Goal: Transaction & Acquisition: Purchase product/service

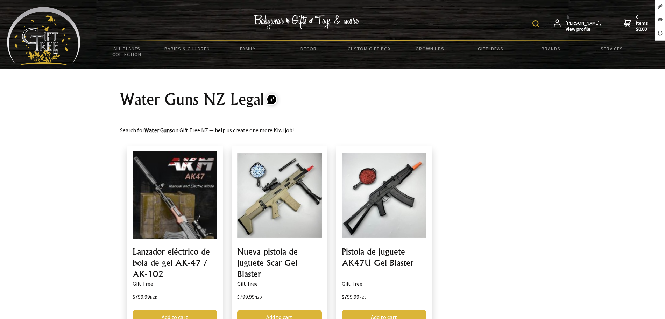
click at [72, 41] on img at bounding box center [43, 36] width 73 height 58
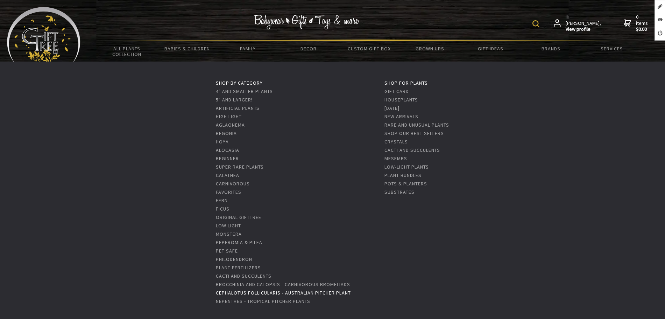
scroll to position [131, 0]
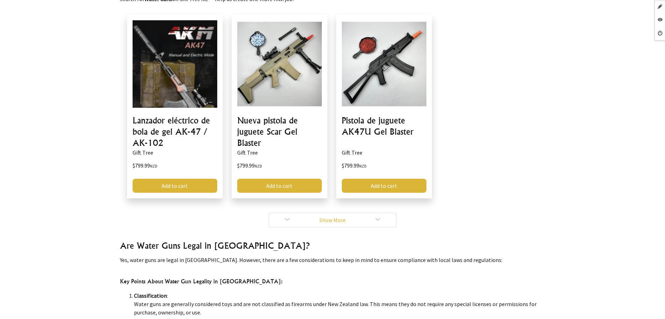
click at [287, 219] on link "Show More" at bounding box center [333, 220] width 128 height 15
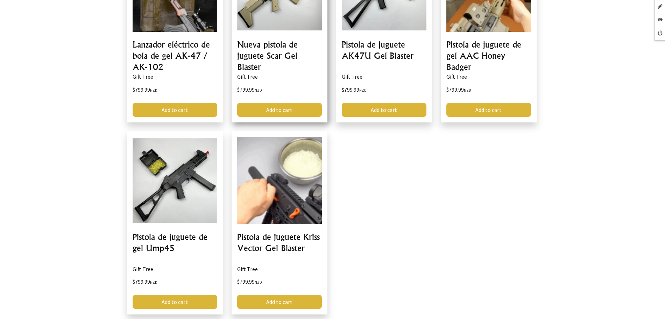
scroll to position [350, 0]
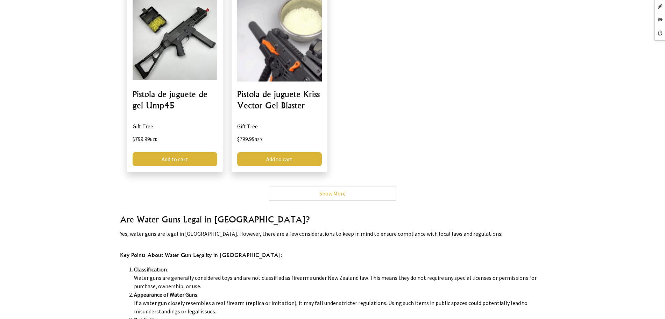
click at [285, 199] on link "Show More" at bounding box center [333, 193] width 128 height 15
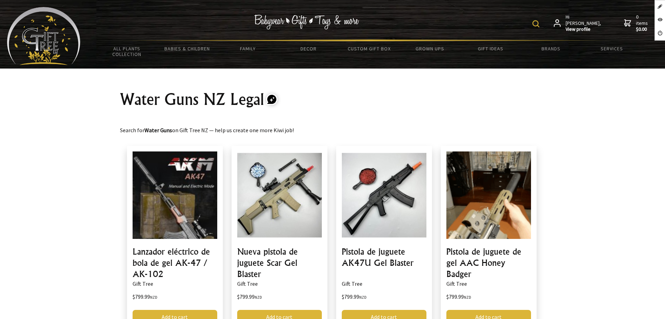
click at [49, 45] on img at bounding box center [43, 36] width 73 height 58
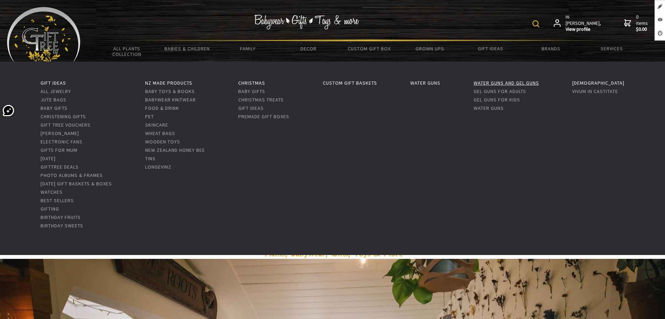
click at [495, 81] on link "Water Guns and Gel Guns" at bounding box center [506, 83] width 65 height 6
